Goal: Find specific page/section: Find specific page/section

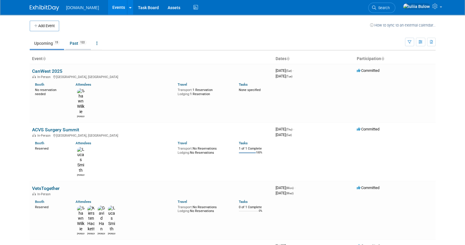
click at [78, 40] on link "Past 122" at bounding box center [78, 43] width 26 height 11
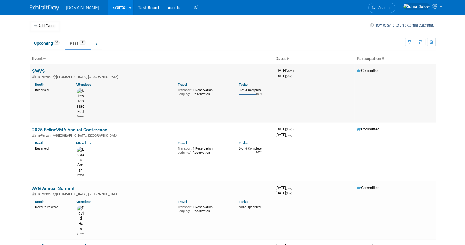
click at [40, 70] on link "SWVS" at bounding box center [38, 71] width 13 height 6
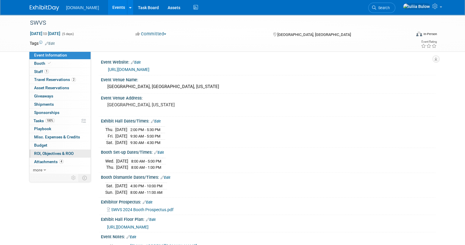
click at [59, 153] on span "ROI, Objectives & ROO 0" at bounding box center [53, 153] width 39 height 5
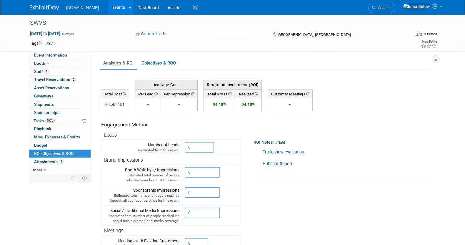
scroll to position [147, 0]
